Goal: Task Accomplishment & Management: Use online tool/utility

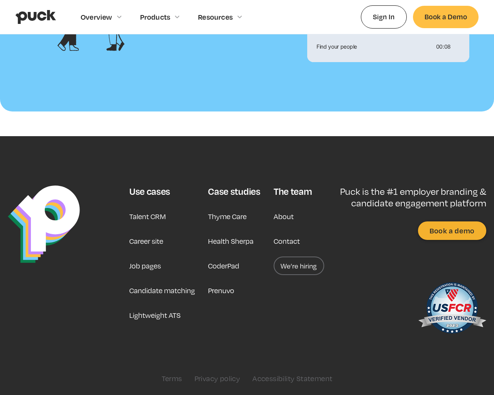
scroll to position [836, 0]
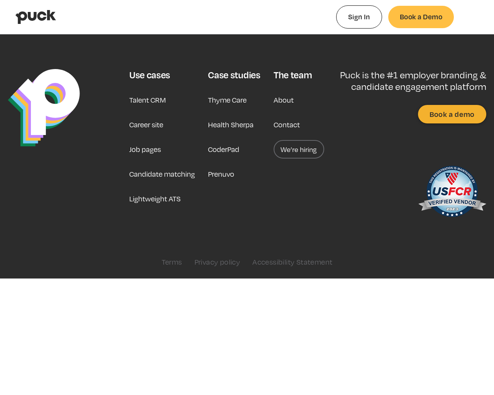
type input "0.458376018867925"
type input "0.0251152"
type input "0.463181396226415"
type input "0.0489716"
type input "0.468765716981132"
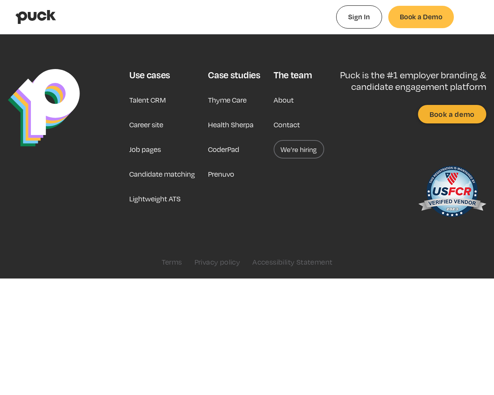
type input "0.0760667"
type input "0.476544867924528"
type input "0.1211002"
type input "0.482971811320755"
type input "0.1434658"
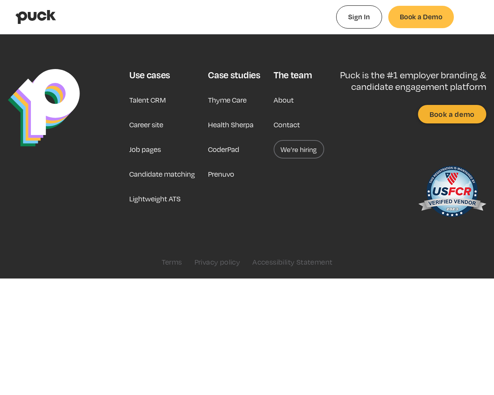
type input "0.486843811320755"
type input "0.1631281"
type input "0.491660924528302"
type input "0.1996311"
type input "0.499226698113208"
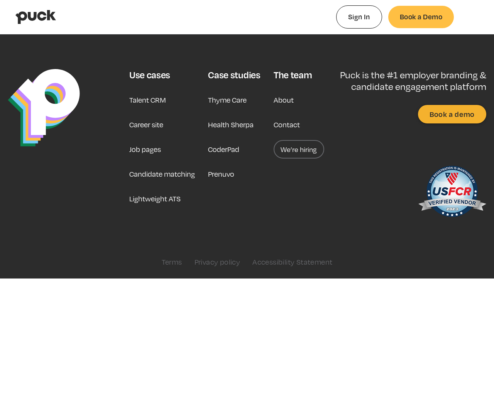
type input "0.2476204"
type input "0.504817358490566"
type input "0.2774237"
type input "0.513055056603774"
type input "0.3029713"
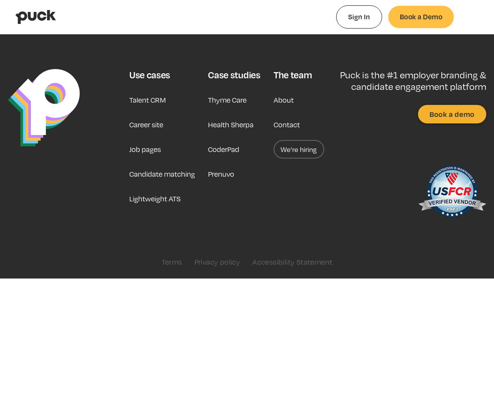
type input "0.51466979245283"
type input "0.3098004"
type input "0.524449622641509"
type input "0.358547"
type input "0.528745339622642"
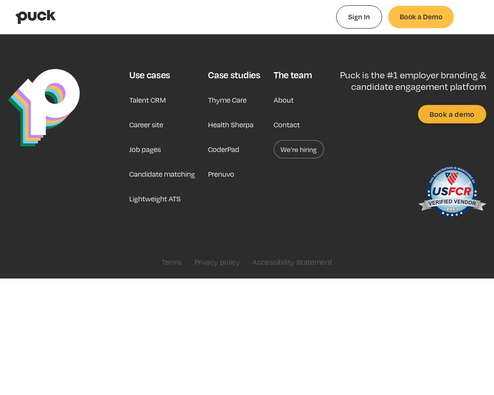
type input "0.4038754"
type input "0.53224879245283"
type input "0.4119208"
type input "0.541523433962264"
type input "0.4487559"
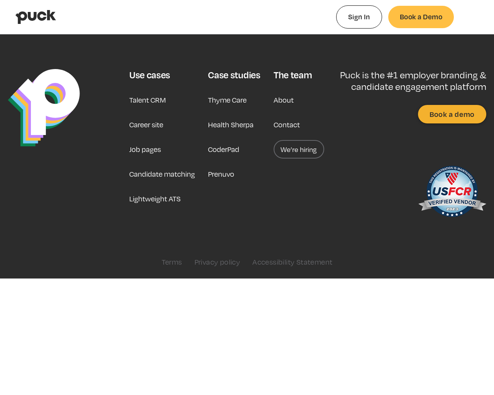
type input "0.545165339622642"
type input "0.4808335"
type input "0.552267075471698"
type input "0.5249805"
type input "0.56079779245283"
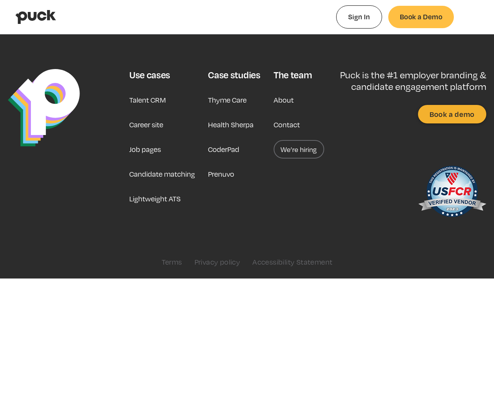
type input "0.5641211"
type input "0.566502716981132"
type input "0.5984262"
type input "0.57423058490566"
type input "0.6269531"
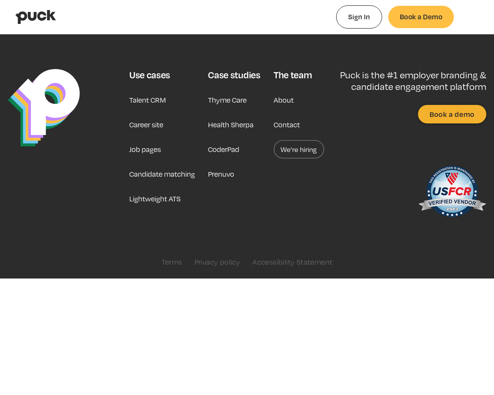
type input "0.578686735849057"
type input "0.6499813"
type input "0.583980075471698"
type input "0.6864646"
type input "0.58762458490566"
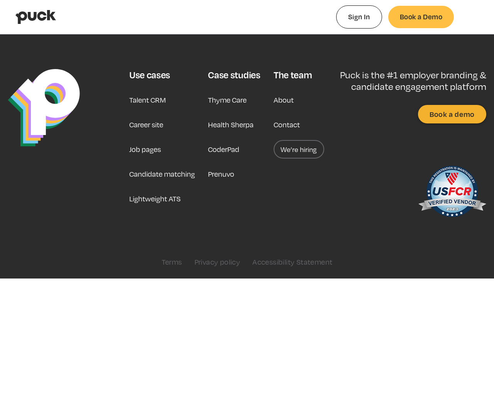
type input "0.7123843"
type input "0.593105283018868"
type input "0.7537489"
type input "0.599433150943396"
type input "0.7537489"
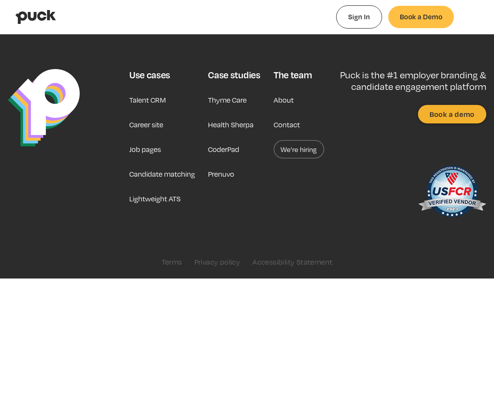
type input "0.605112981132076"
type input "0.787461"
type input "0.608567867924528"
type input "0.8193396"
type input "0.614037037735849"
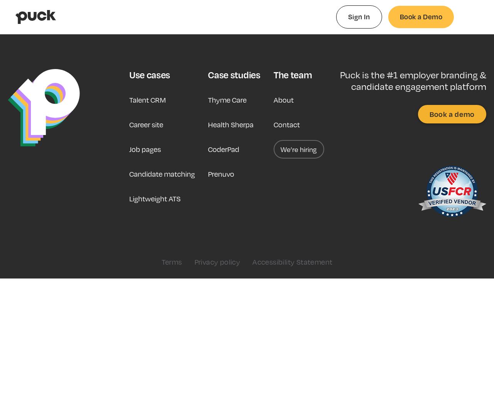
type input "0.8463402"
type input "0.618051452830189"
type input "0.8809582"
type input "0.623951283018868"
type input "0.8903818"
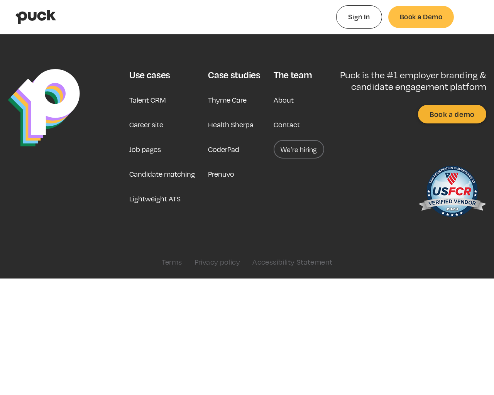
type input "0.628503132075472"
type input "0.9144576"
type input "0.632339886792453"
type input "0.9443517"
type input "0.636452471698113"
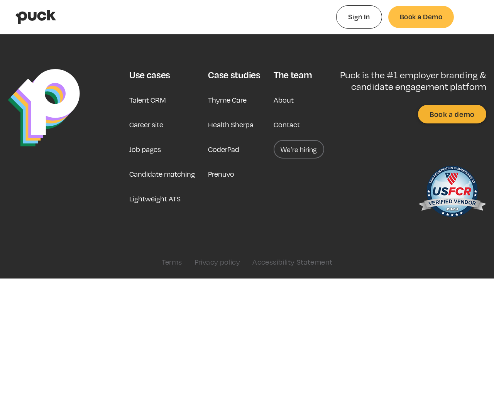
type input "0.9572966"
type input "0.641941018867925"
type input "0.9946313"
type input "0.646431716981132"
type input "1"
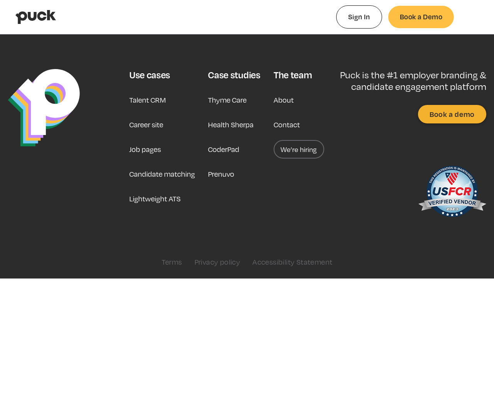
type input "0.650038660377359"
type input "0.00281637037037038"
type input "0.654391622641509"
type input "0.00695787037037036"
type input "0.659421811320755"
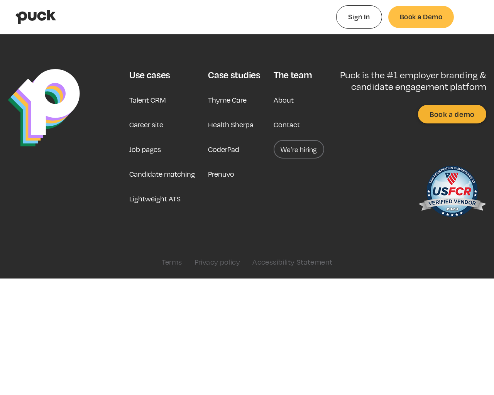
type input "0.0104065555555556"
type input "0.663780924528302"
type input "0.0147341666666667"
type input "0.667557"
type input "0.0200561111111111"
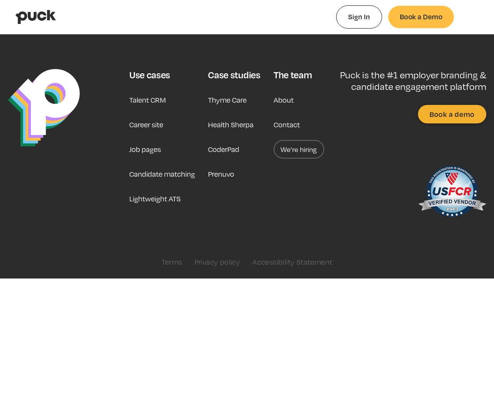
type input "0.670439509433962"
type input "0.0228072407407407"
type input "0.674535452830189"
type input "0.026935462962963"
type input "0.679474981132076"
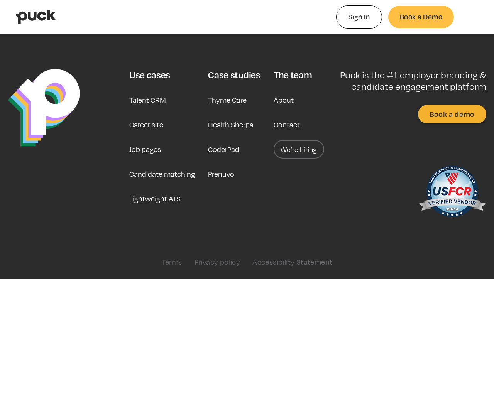
type input "0.0301738703703704"
type input "0.683525169811321"
type input "0.0342448518518518"
type input "0.687676452830189"
type input "0.0396466296296296"
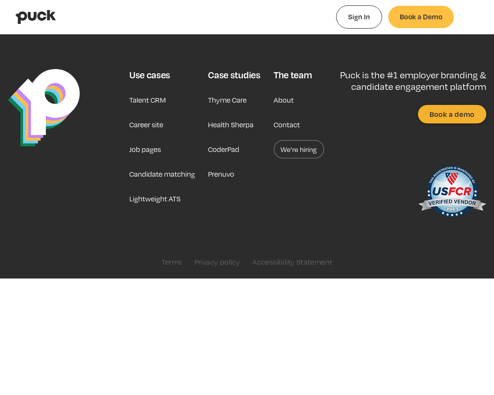
type input "0.694173867924528"
type input "0.0433765925925926"
type input "0.698438924528302"
type input "0.0487143518518519"
type input "0.705094471698113"
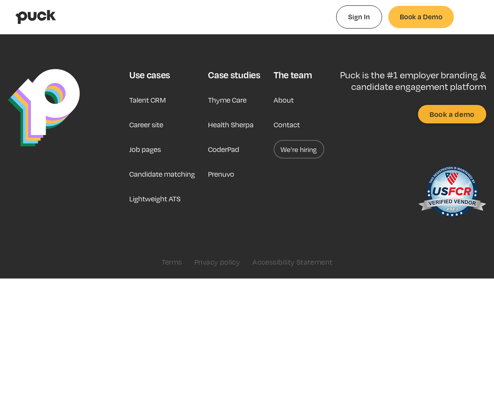
type input "0.0544959259259259"
type input "0.713416037735849"
type input "0.0093453"
type input "0.718239377358491"
type input "0.0323667"
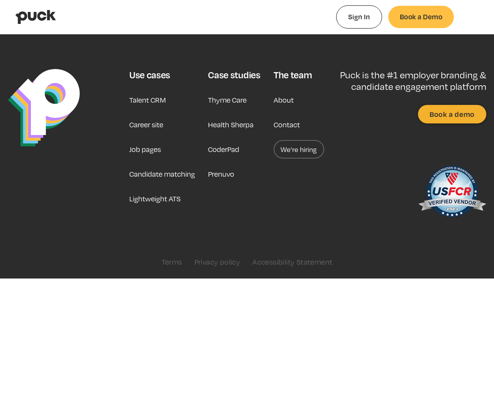
type input "0.724131547169811"
type input "0.0497516"
type input "0.729231433962264"
type input "0.0835277"
type input "0.733661037735849"
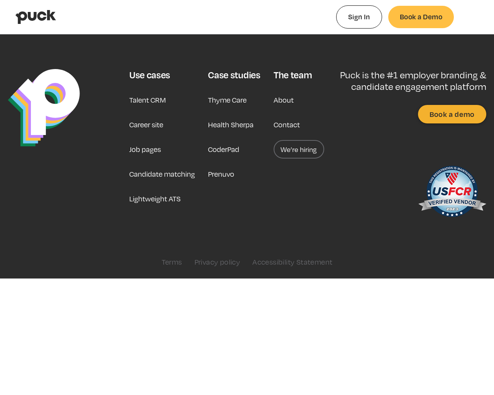
type input "0.1064482"
type input "0.737404528301887"
type input "0.000116333333333343"
type input "0.742013867924528"
type input "0.00286957407407407"
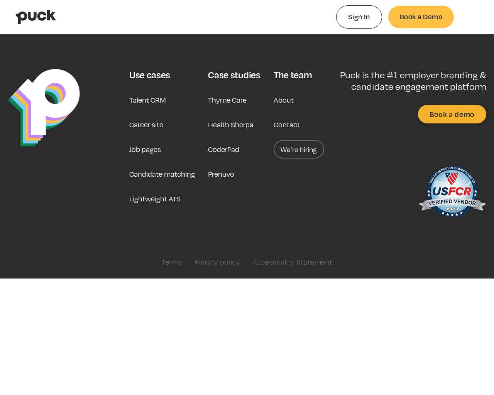
type input "0.745866094339623"
type input "0.00706155555555554"
type input "0.750689188679245"
type input "0.0140751666666667"
type input "0.755046452830189"
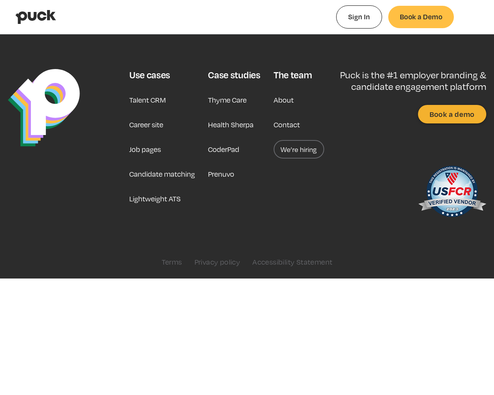
type input "0.0159721111111111"
type input "0.758792150943396"
type input "0.0224368148148148"
type input "0.763685509433962"
type input "0.0245255925925926"
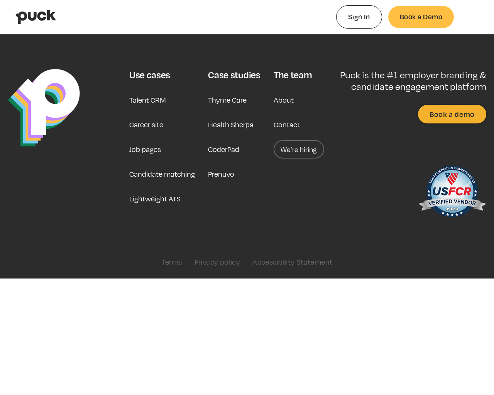
type input "0.768199849056604"
type input "0.0287641666666667"
type input "0.77203079245283"
type input "0.0339885185185185"
type input "0.77701541509434"
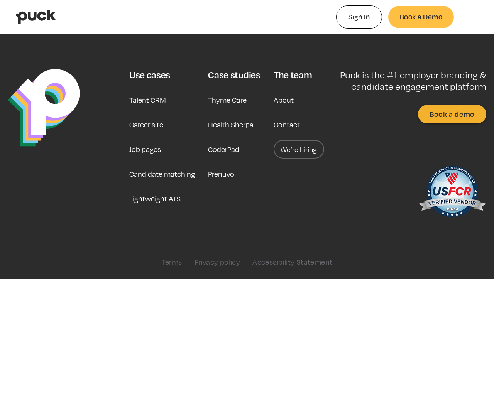
type input "0.0376246851851852"
type input "0.781713320754717"
type input "0.0420748148148148"
type input "0.786264452830189"
type input "0.0461568888888889"
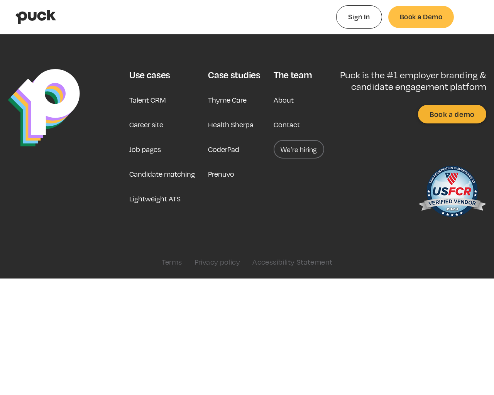
type input "0.790569018867925"
type input "0.0506415740740741"
type input "0.794575603773585"
type input "0.0546679074074074"
type input "0.798769641509434"
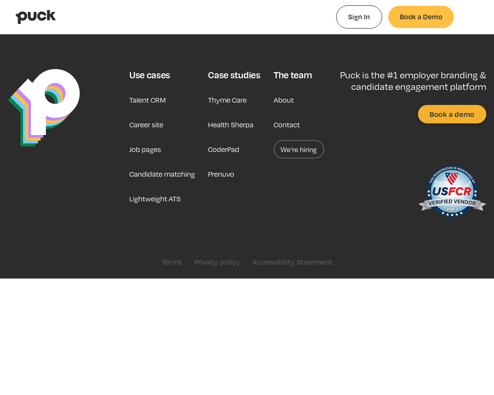
type input "0.058721462962963"
type input "0.802687264150943"
type input "0.0638566851851852"
type input "0.808840018867925"
type input "0.0670985925925926"
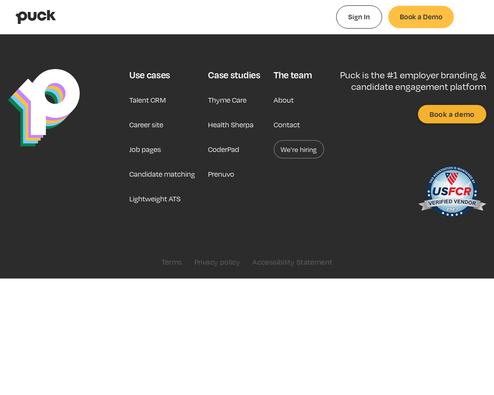
type input "0.811995"
type input "0.0734024444444445"
type input "0.819174641509434"
type input "0.0787268148148148"
type input "0.822453113207547"
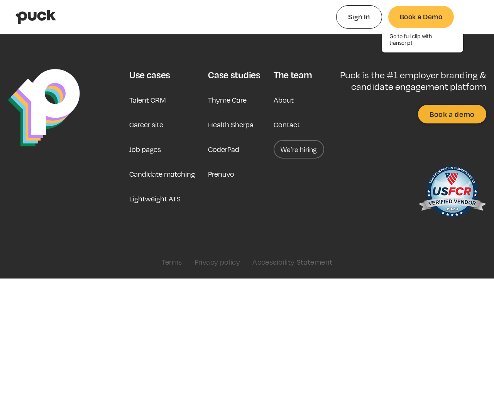
type input "0.0819351111111111"
type input "0.826513264150943"
type input "0.0860872407407407"
type input "0.830384698113208"
type input "0.0910608333333333"
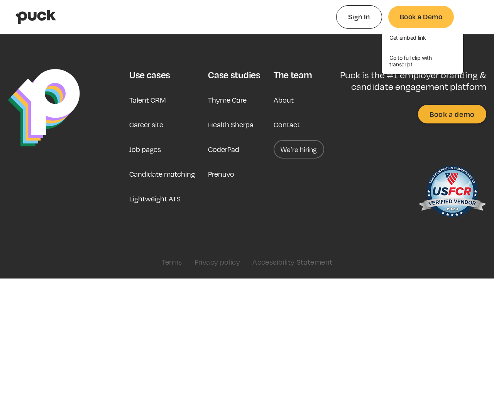
type input "0.835207188679245"
type input "0.0956991851851852"
type input "0.841022811320755"
type input "0.0988475925925926"
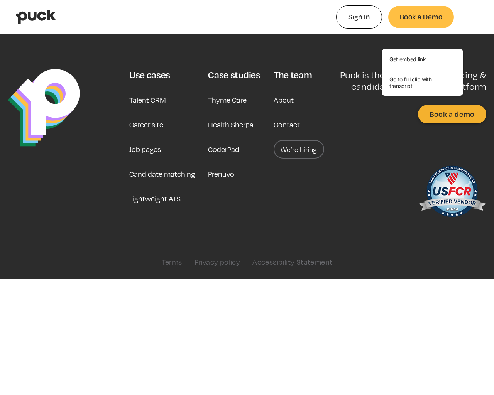
type input "0.84404820754717"
type input "0.105082833333333"
type input "0.848196094339623"
type input "0.109097851851852"
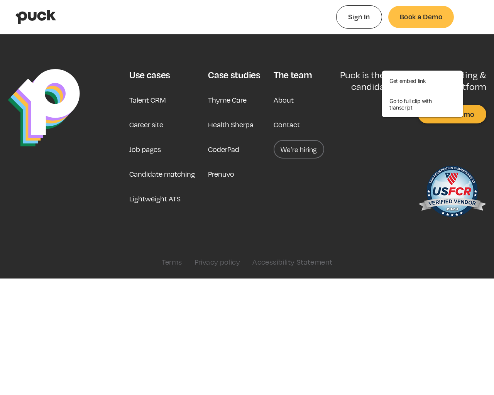
type input "0.853976773584906"
type input "0.111736"
type input "0.857333924528302"
type input "0.117848888888889"
type input "0.862818452830189"
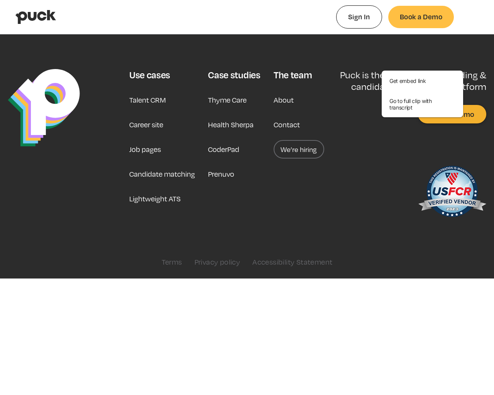
type input "0.123007111111111"
type input "0.86714479245283"
type input "0.127274703703704"
type input "0.871672"
type input "0.131681055555556"
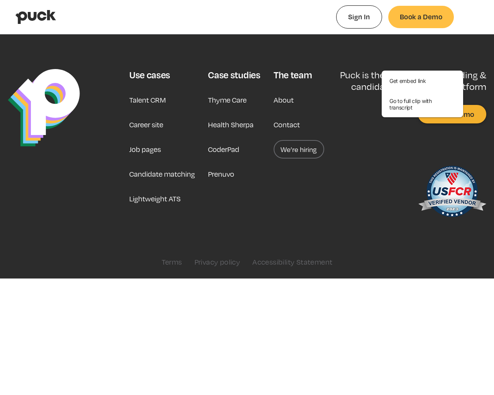
type input "0.875251377358491"
type input "0.133131703703704"
type input "0.879310830188679"
type input "0.13902262962963"
type input "0.884204301886792"
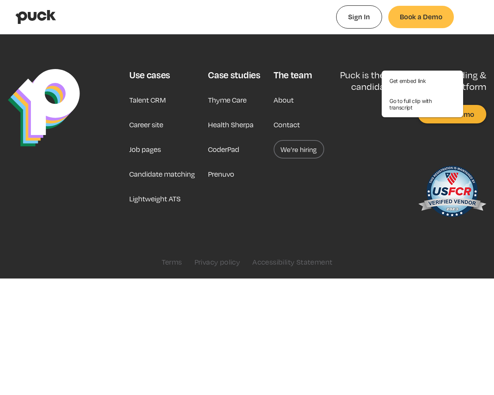
type input "0.142880185185185"
type input "0.888096150943396"
type input "0.145903259259259"
type input "0.891351566037736"
type input "0.151414018518519"
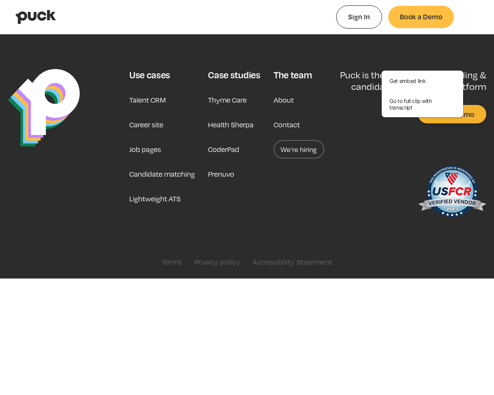
type input "0.898259547169811"
type input "0.155187611111111"
type input "0.902681283018868"
type input "0.160620074074074"
type input "0.905935830188679"
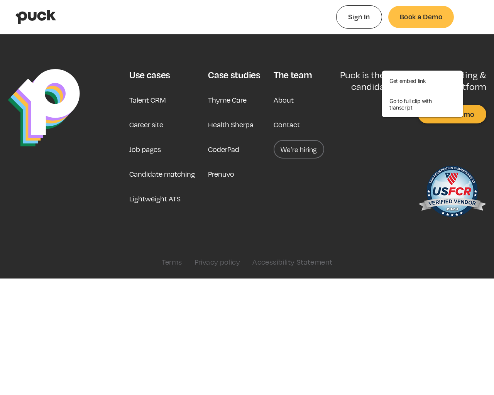
type input "0.165928481481481"
type input "0.910356867924528"
type input "0.170416666666667"
type input "0.917103566037736"
type input "0.174799944444444"
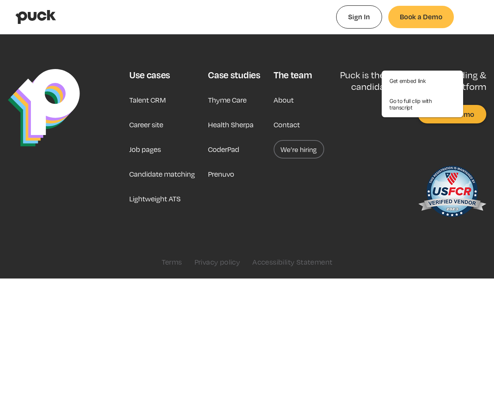
type input "0.921767"
type input "0.179192351851852"
type input "0.925586245283019"
type input "0.184802777777778"
type input "0.930794433962264"
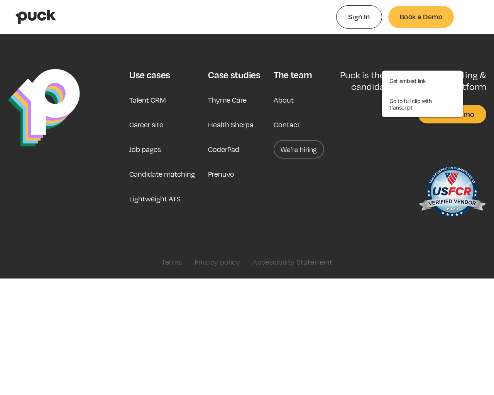
type input "0.188045"
type input "0.935267490566038"
type input "0.192879092592593"
type input "0.939764301886792"
type input "0.197067148148148"
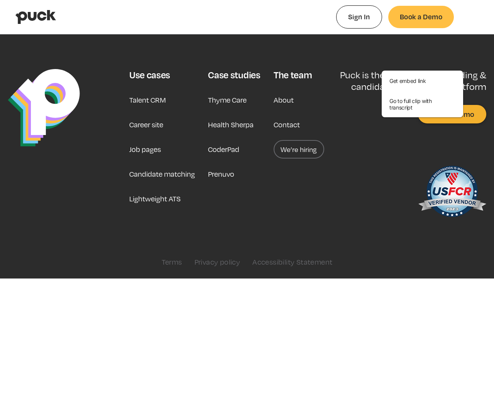
type input "0.943800490566038"
type input "0.200536092592593"
